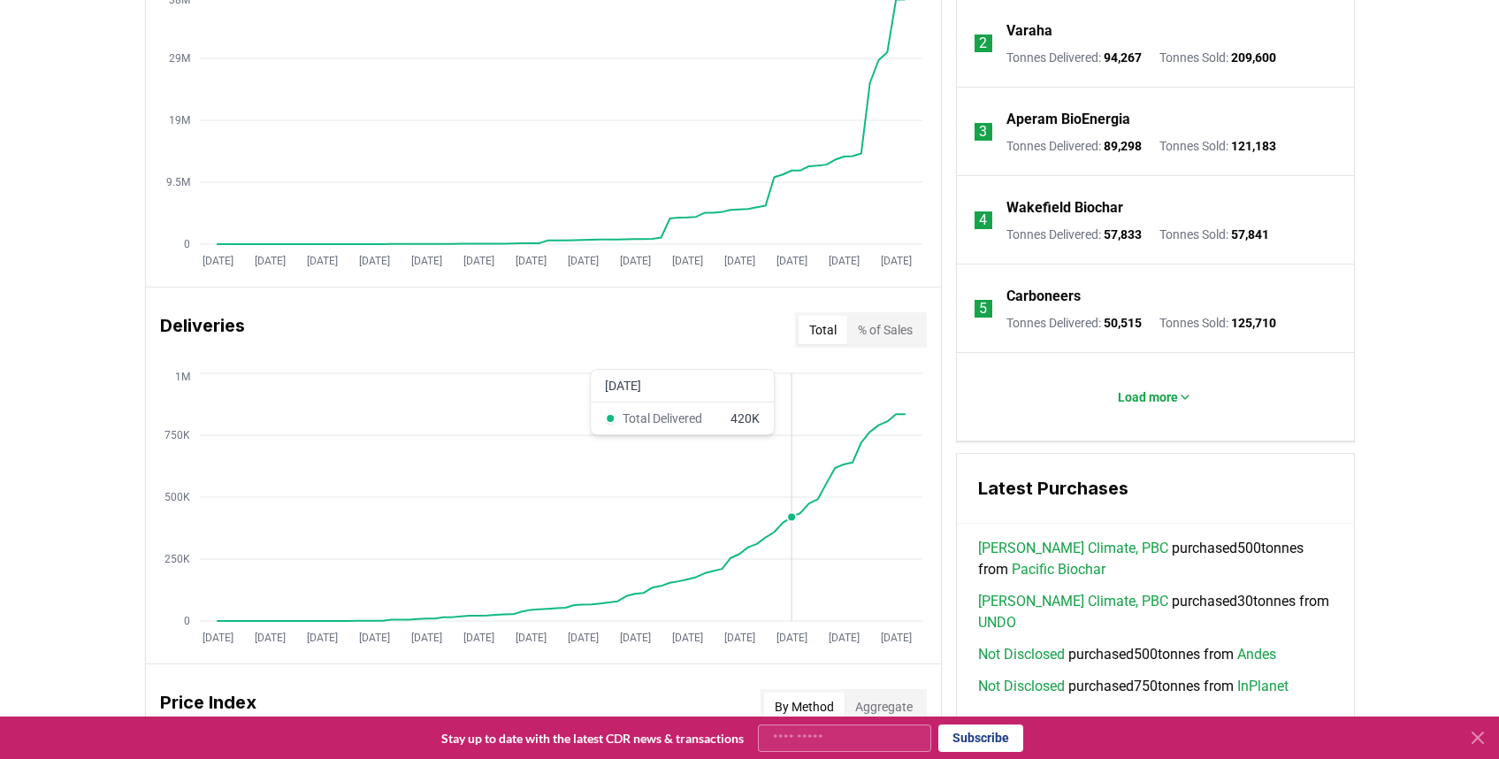
scroll to position [808, 0]
click at [1136, 402] on p "Load more" at bounding box center [1147, 399] width 60 height 18
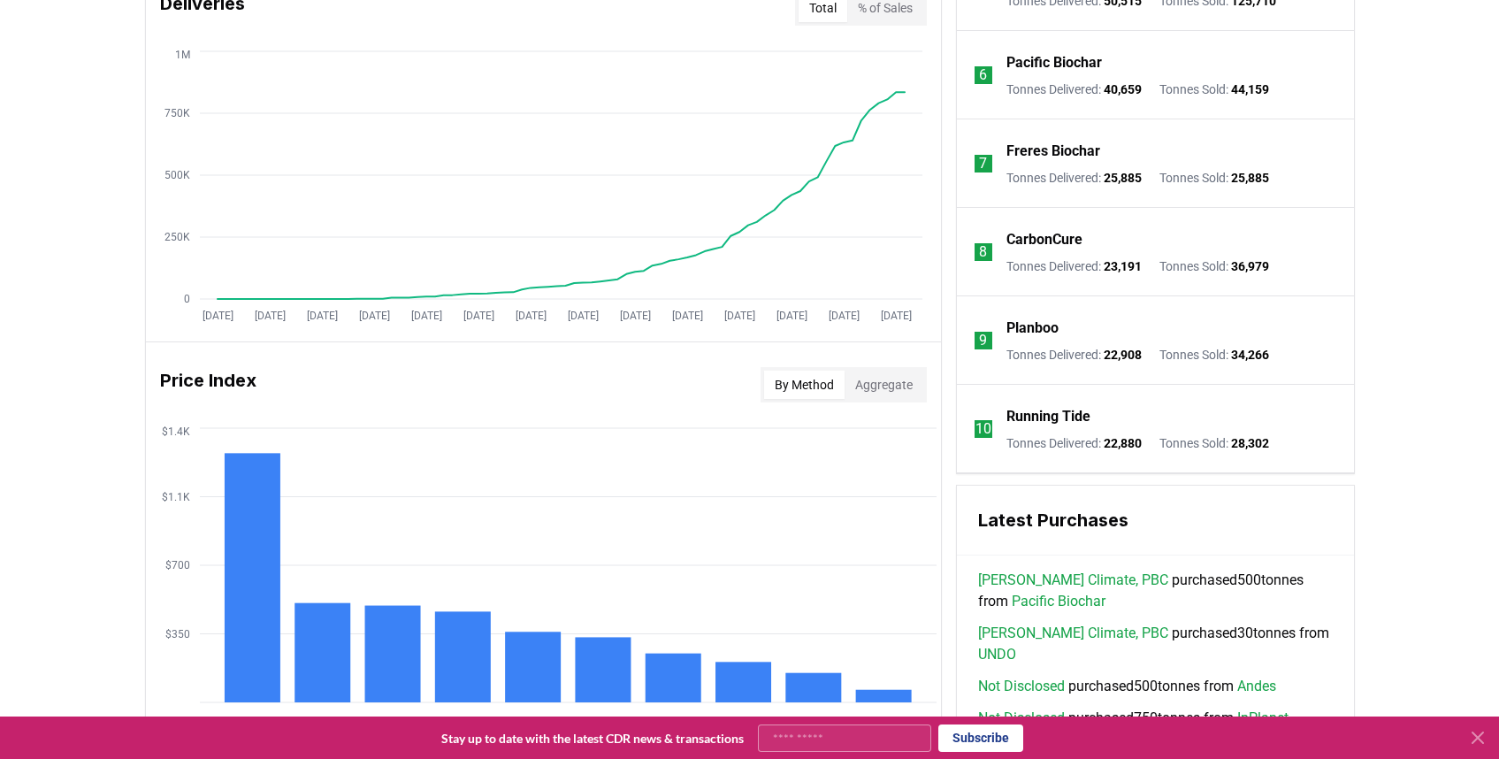
scroll to position [1131, 0]
click at [1035, 331] on p "Planboo" at bounding box center [1032, 328] width 52 height 21
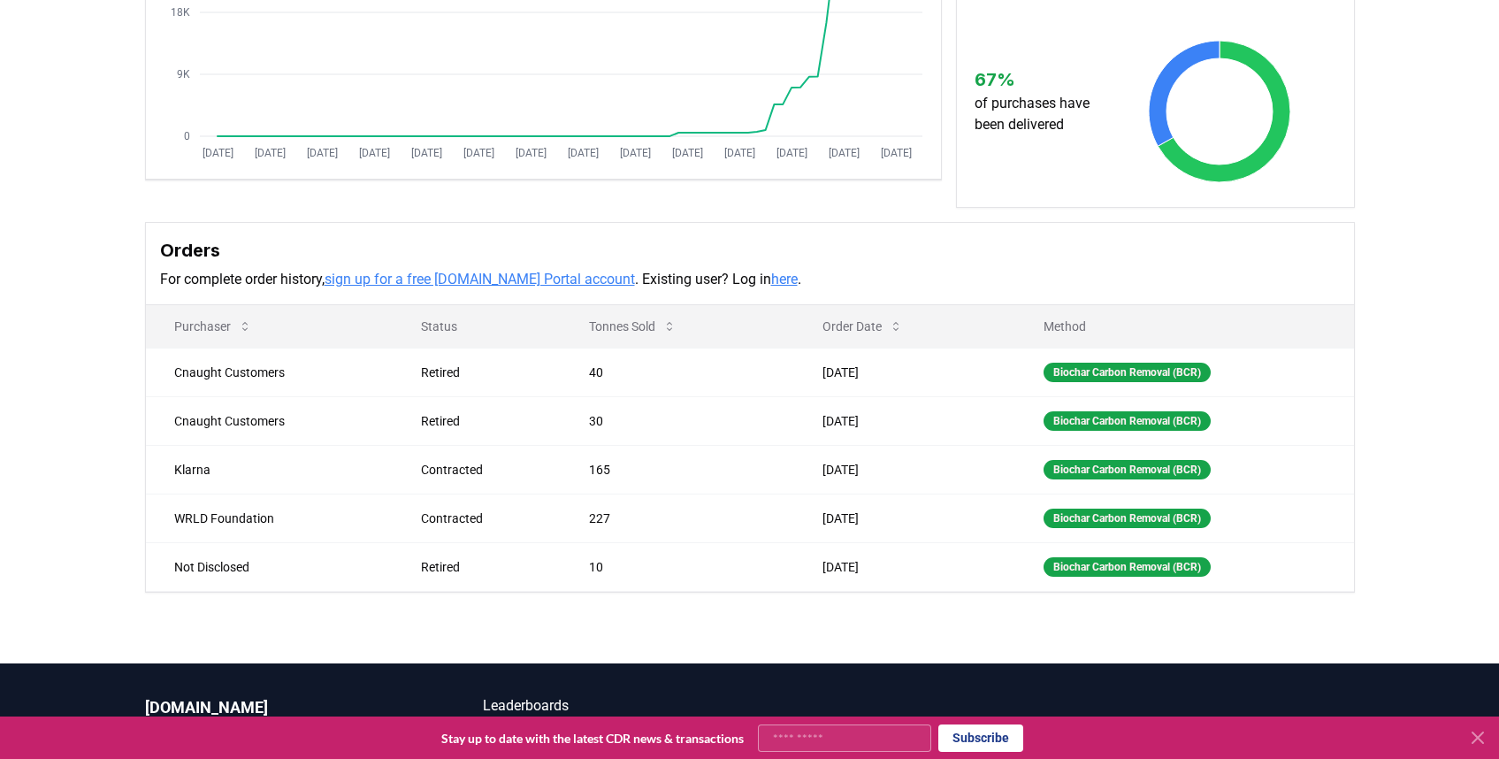
scroll to position [350, 0]
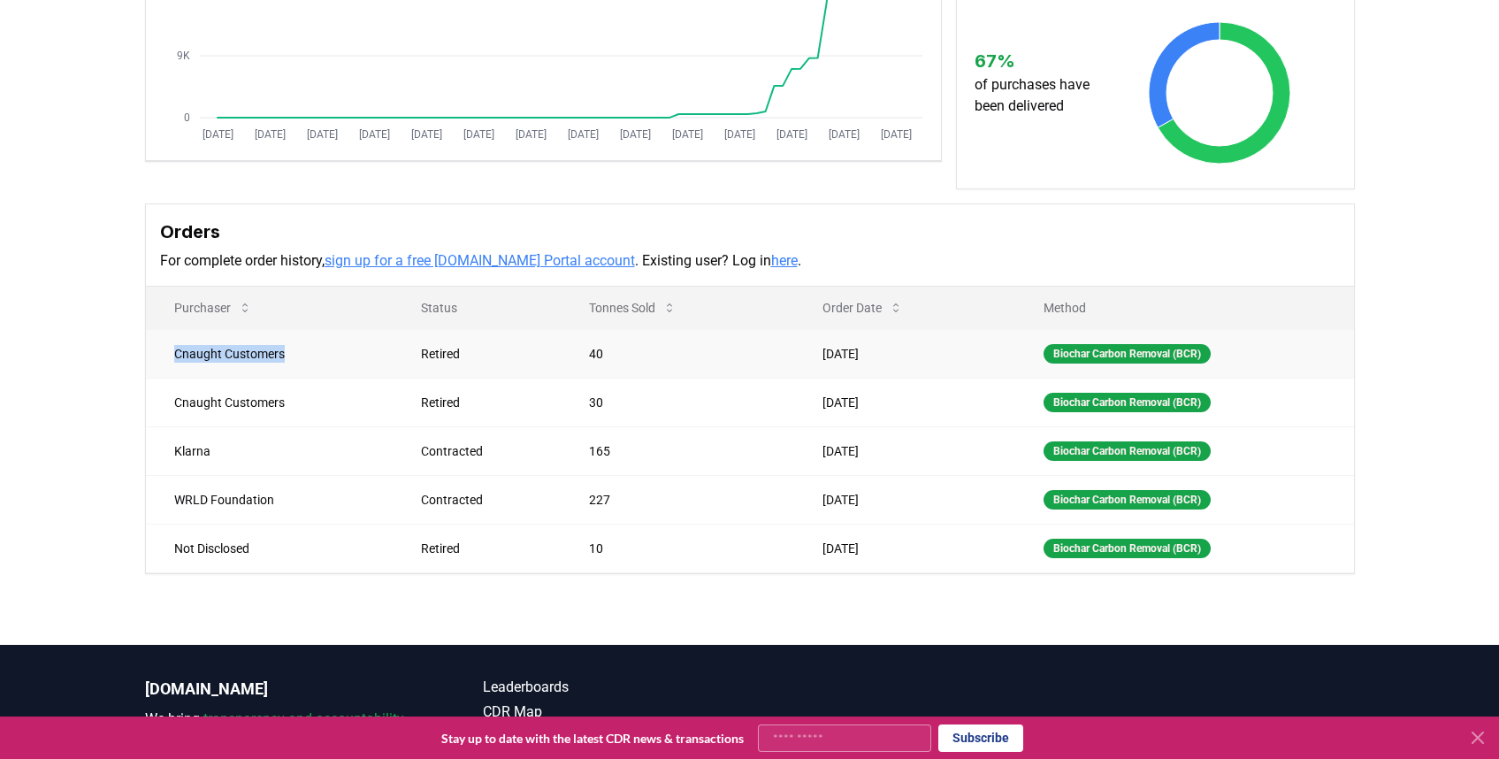
drag, startPoint x: 175, startPoint y: 375, endPoint x: 294, endPoint y: 378, distance: 118.5
click at [294, 378] on td "Cnaught Customers" at bounding box center [269, 353] width 247 height 49
copy td "Cnaught Customers"
